Goal: Information Seeking & Learning: Learn about a topic

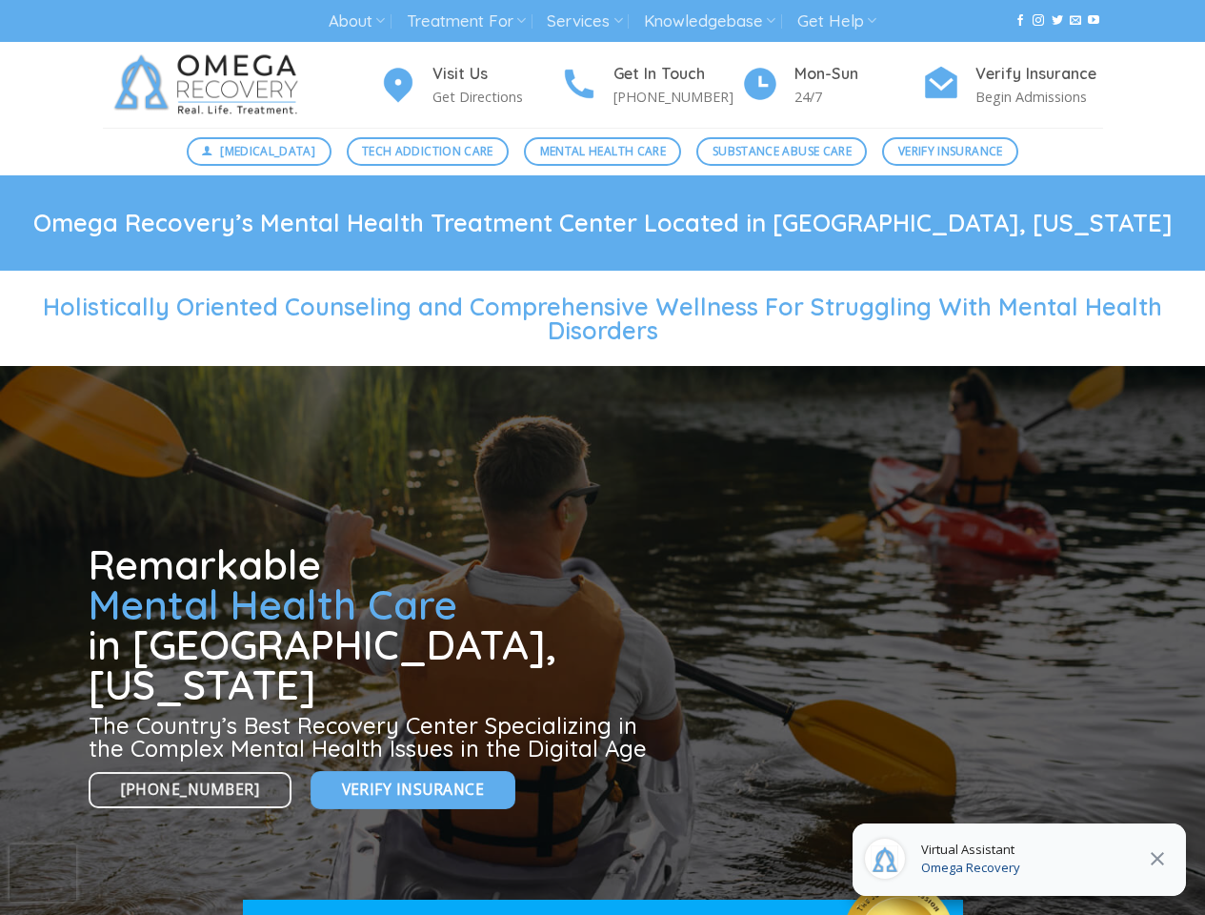
click at [256, 151] on span "[MEDICAL_DATA]" at bounding box center [267, 151] width 95 height 18
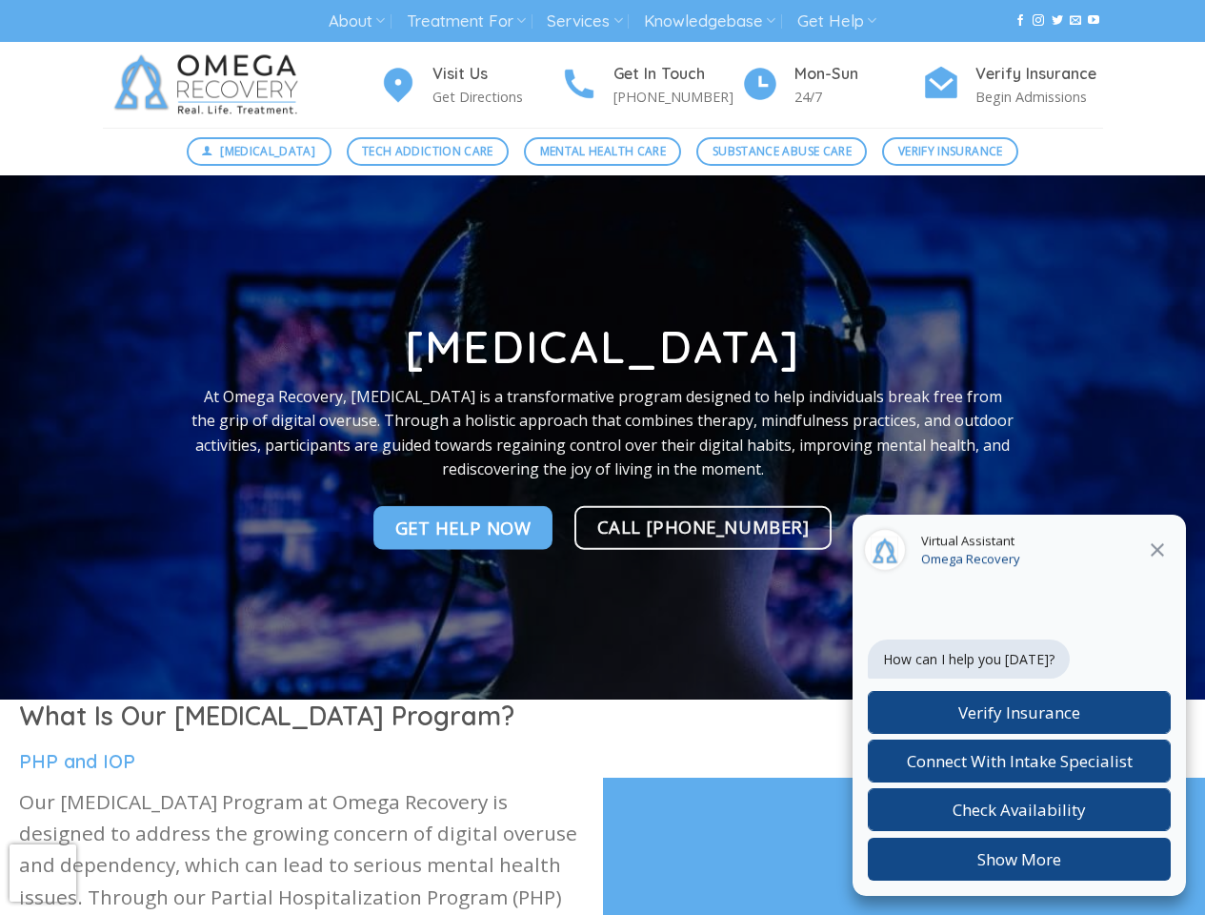
click at [420, 151] on span "Tech Addiction Care" at bounding box center [427, 151] width 131 height 18
